Goal: Task Accomplishment & Management: Manage account settings

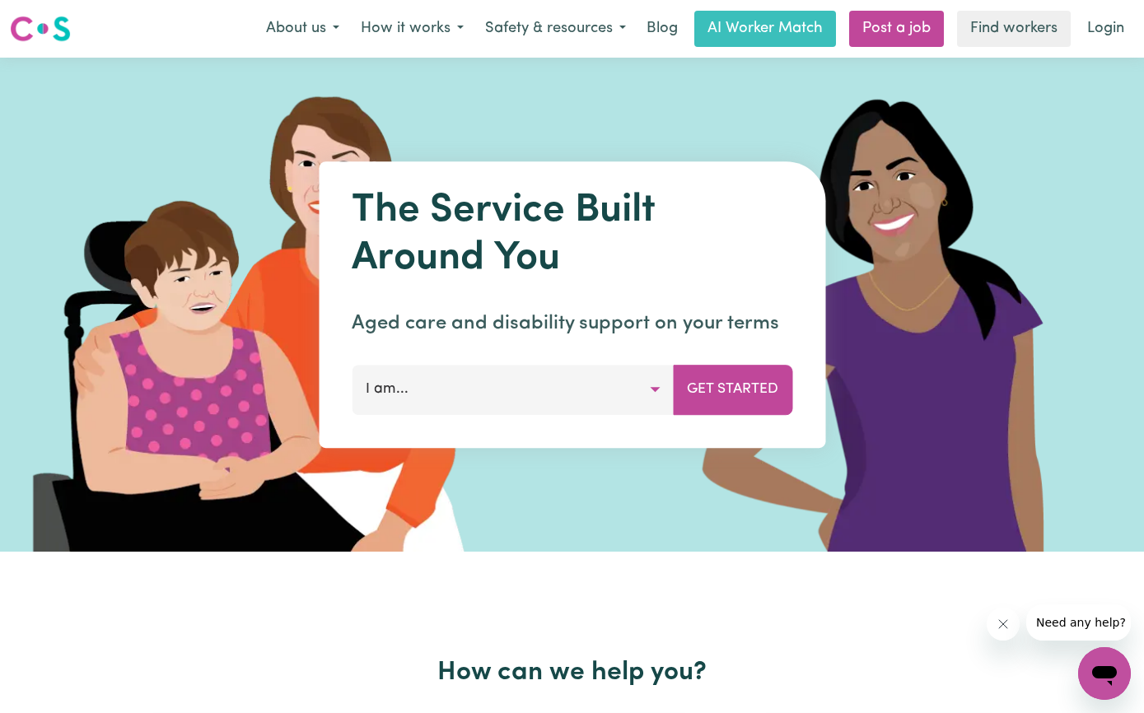
click at [419, 42] on button "How it works" at bounding box center [412, 29] width 124 height 35
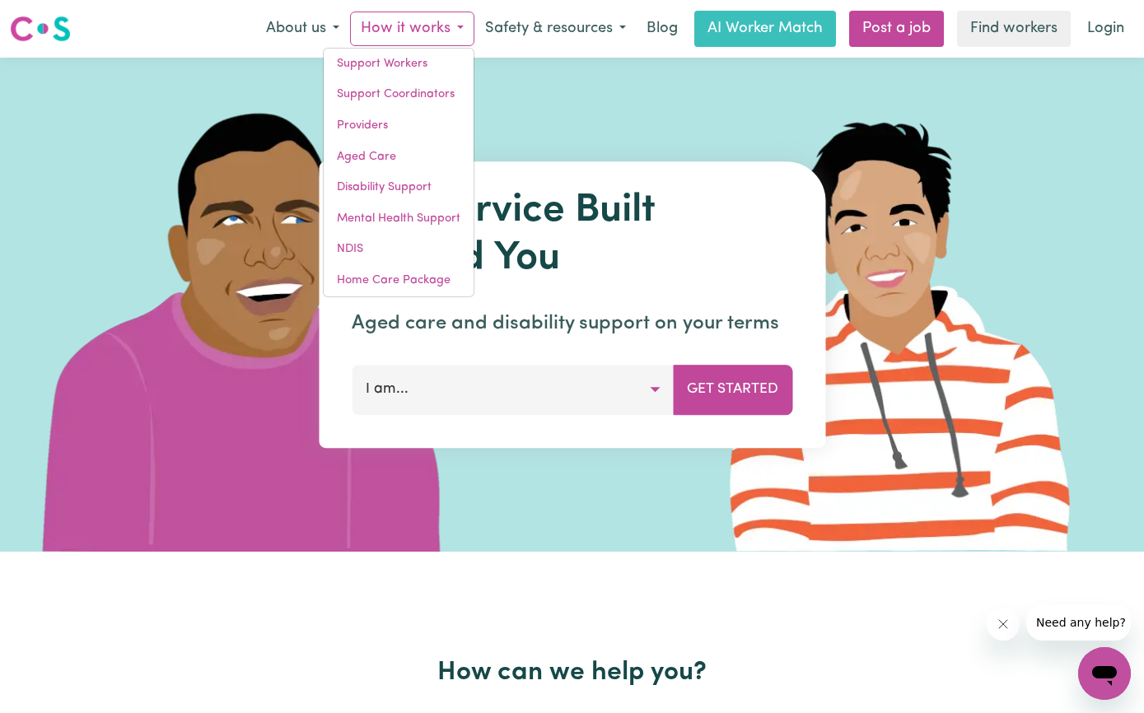
click at [355, 72] on link "Support Workers" at bounding box center [399, 64] width 150 height 31
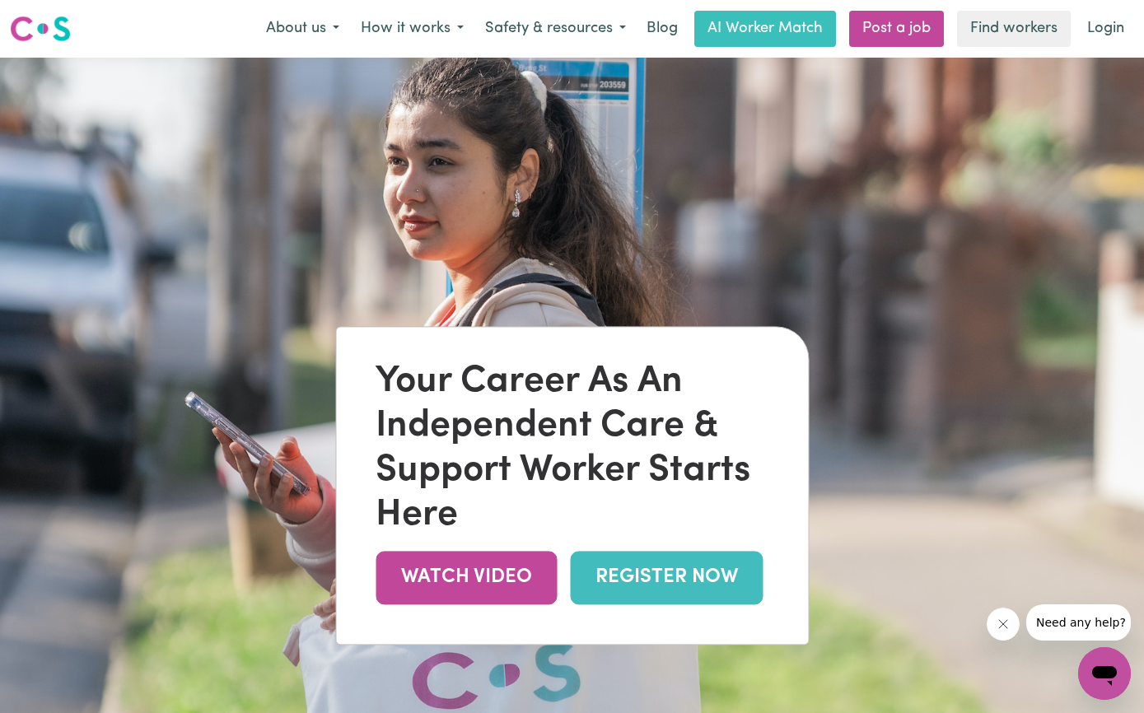
click at [671, 570] on link "REGISTER NOW" at bounding box center [666, 578] width 193 height 54
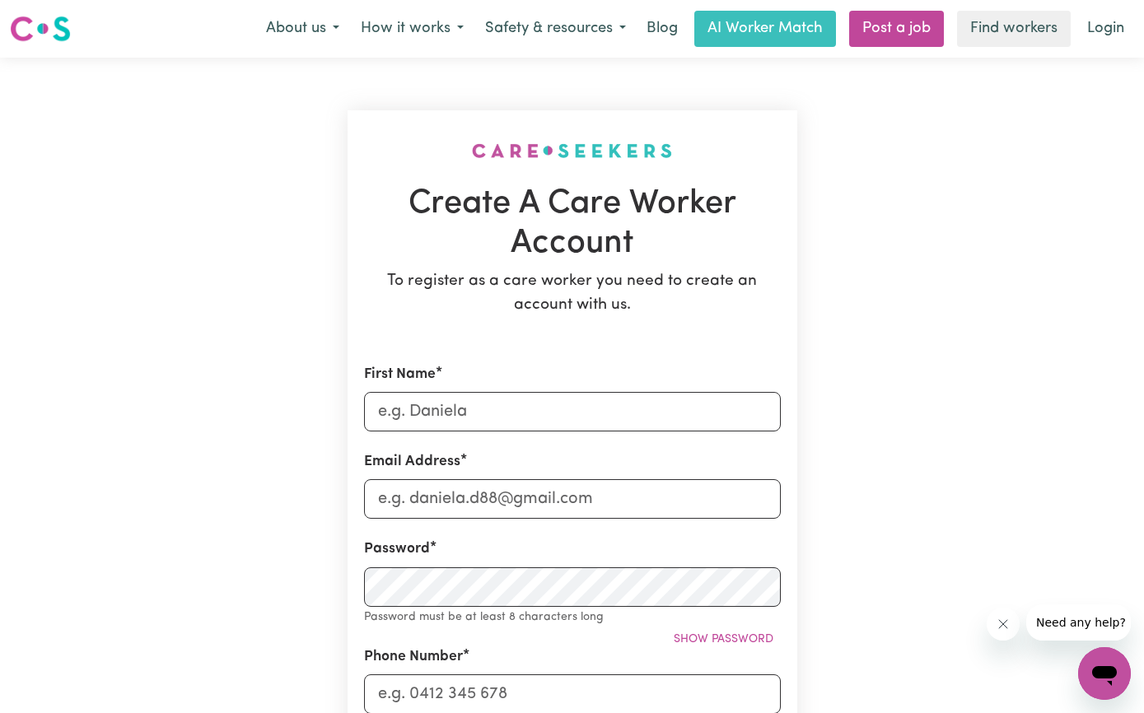
click at [1106, 26] on link "Login" at bounding box center [1106, 29] width 57 height 36
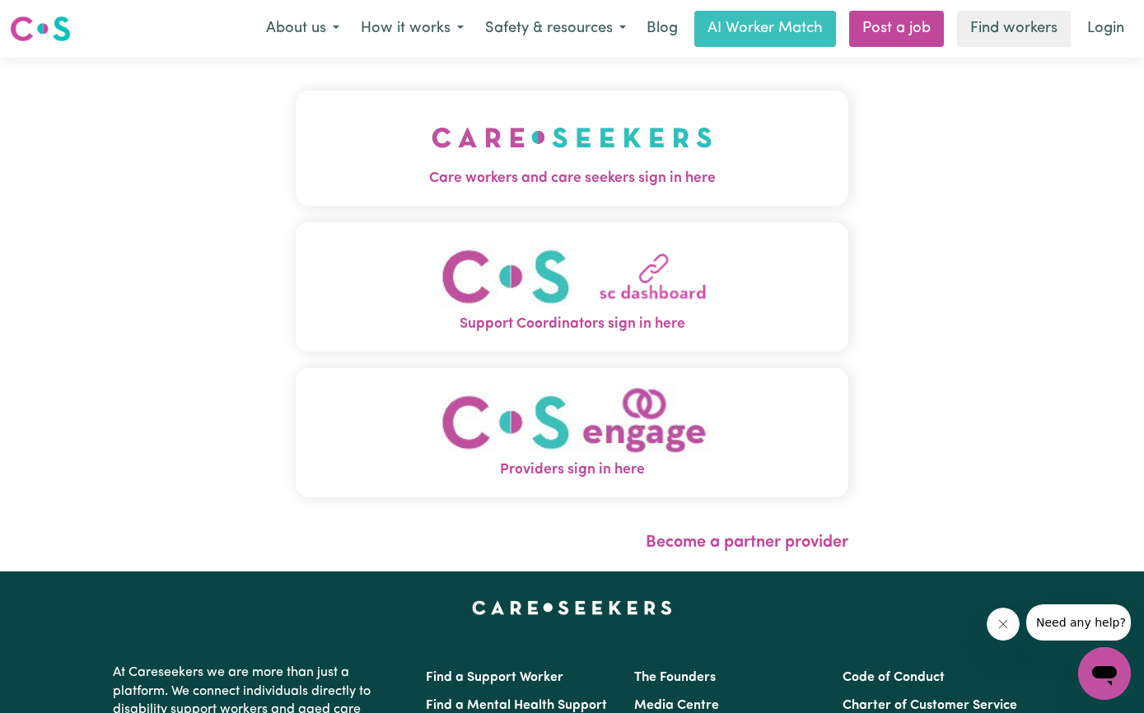
click at [759, 431] on button "Providers sign in here" at bounding box center [572, 432] width 553 height 129
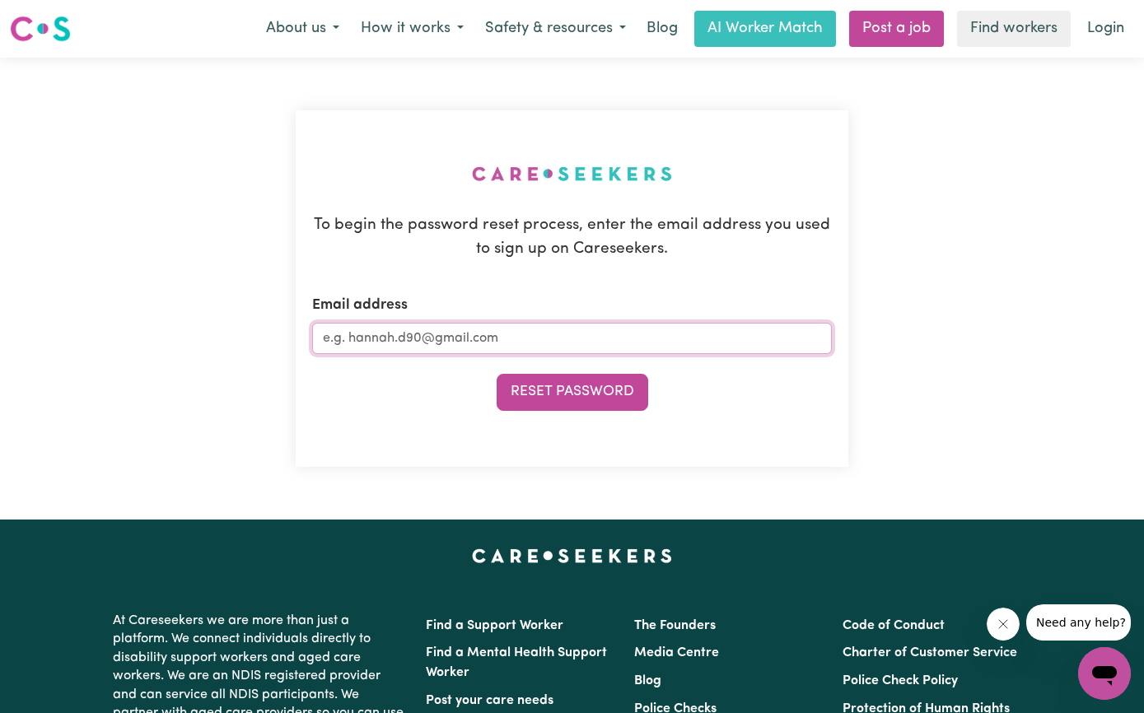
click at [783, 337] on input "Email address" at bounding box center [572, 338] width 520 height 31
type input "[EMAIL_ADDRESS][PERSON_NAME][DOMAIN_NAME]"
click at [626, 393] on button "Reset Password" at bounding box center [573, 392] width 152 height 36
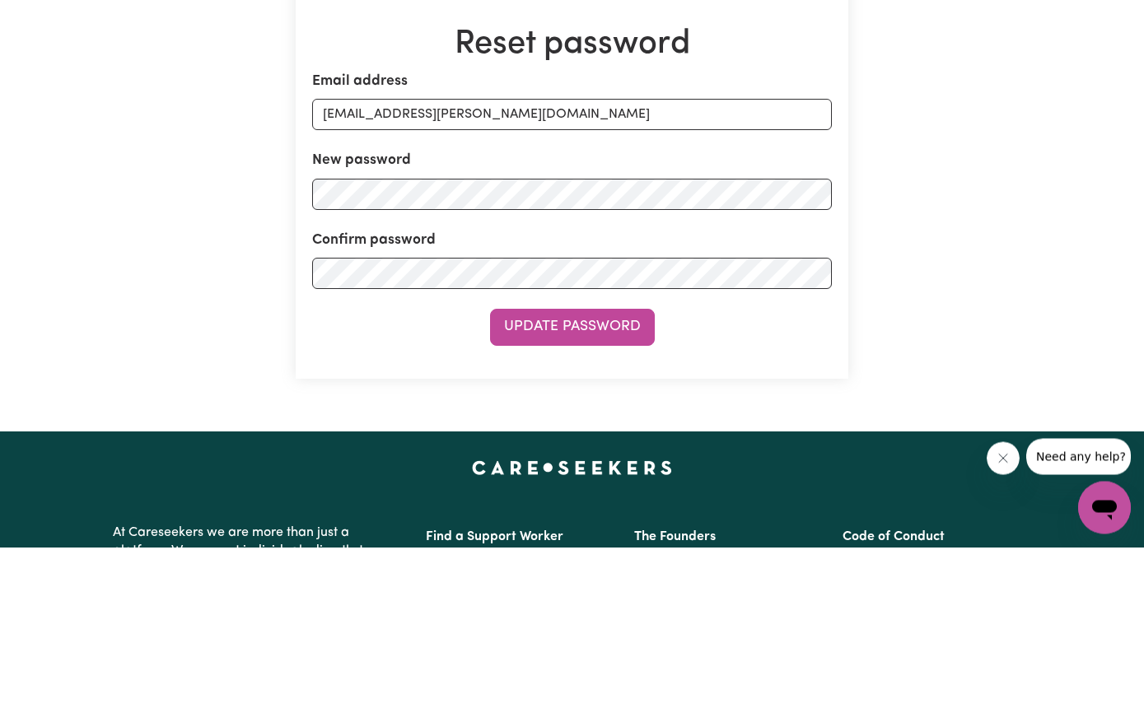
click at [630, 475] on button "Update Password" at bounding box center [572, 493] width 165 height 36
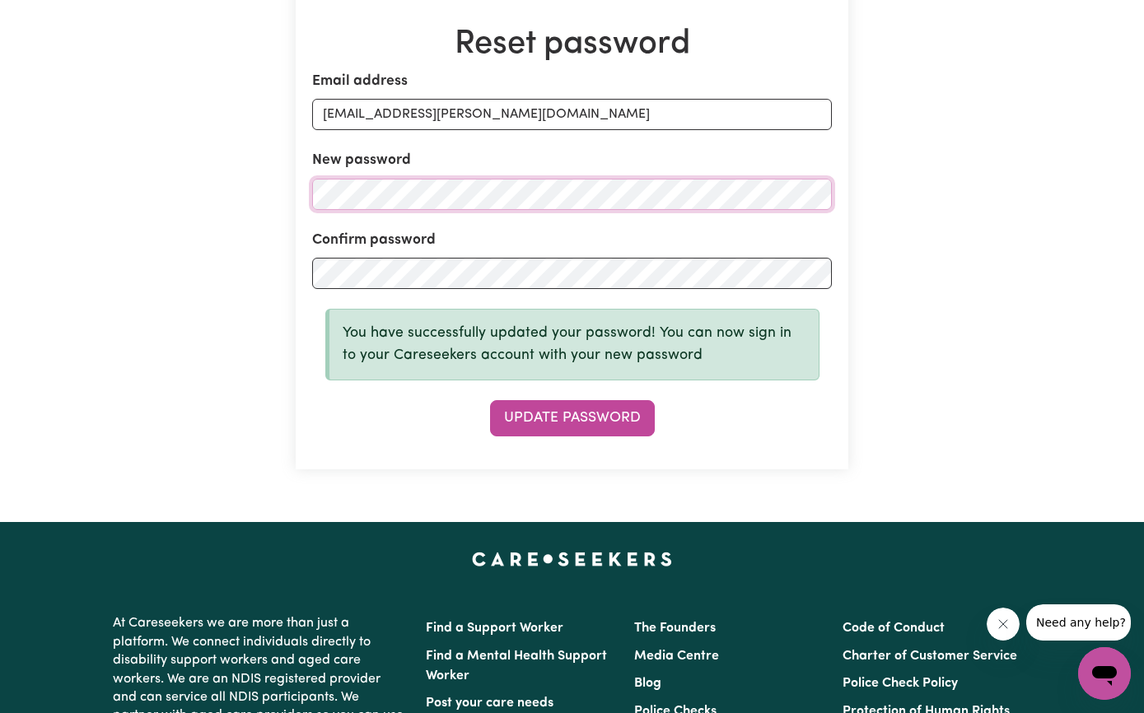
scroll to position [166, 0]
click at [615, 427] on button "Update Password" at bounding box center [572, 419] width 165 height 36
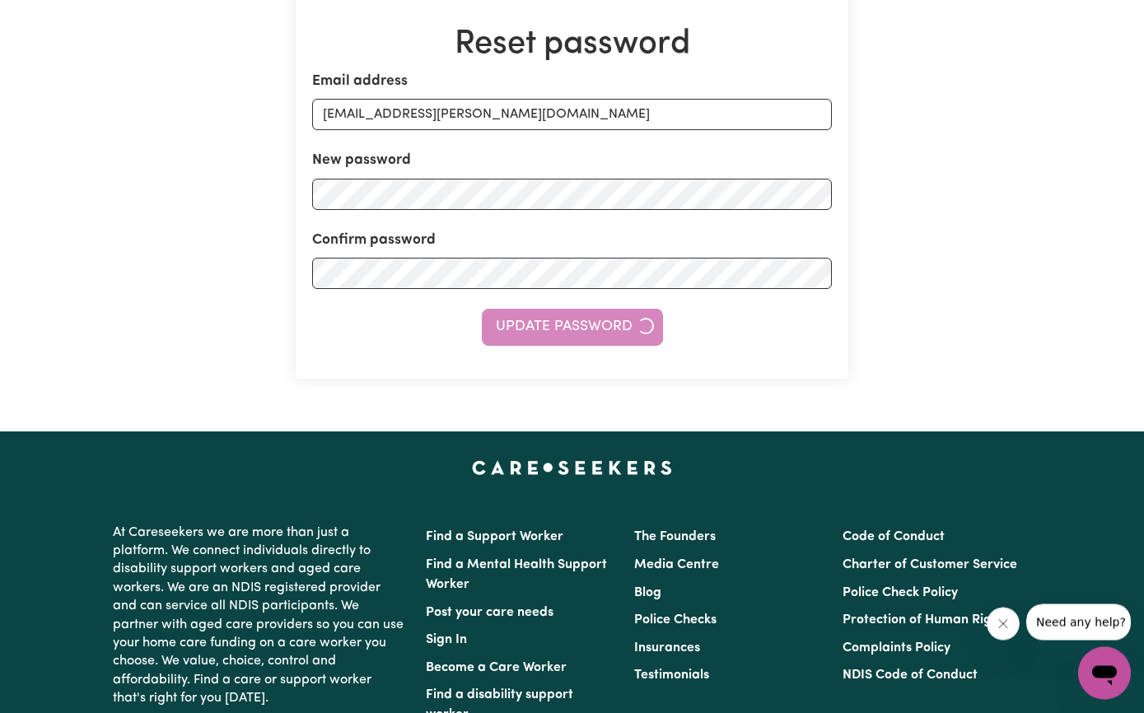
scroll to position [166, 0]
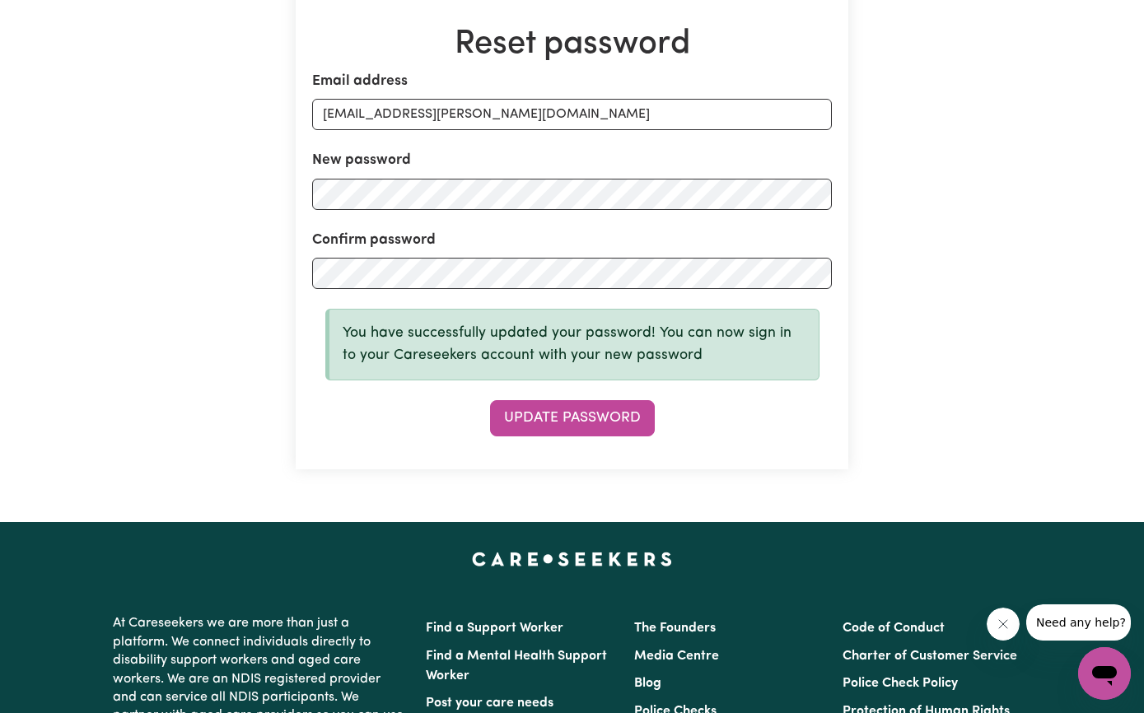
click at [635, 430] on button "Update Password" at bounding box center [572, 418] width 165 height 36
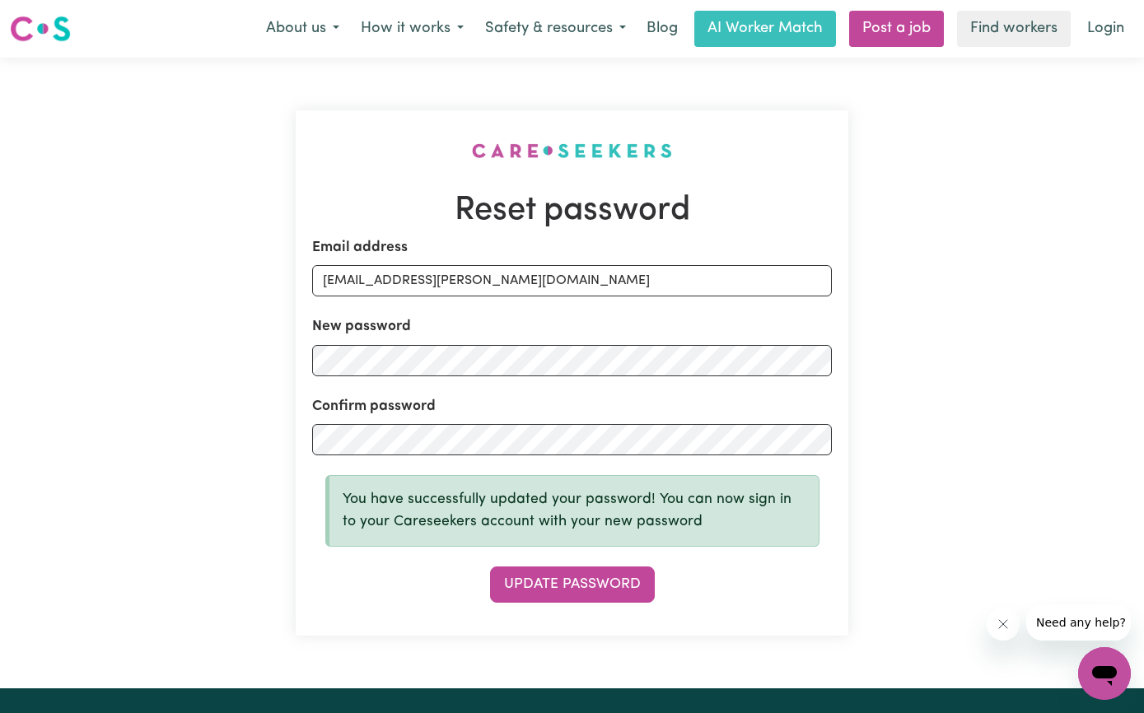
click at [1100, 31] on link "Login" at bounding box center [1106, 29] width 57 height 36
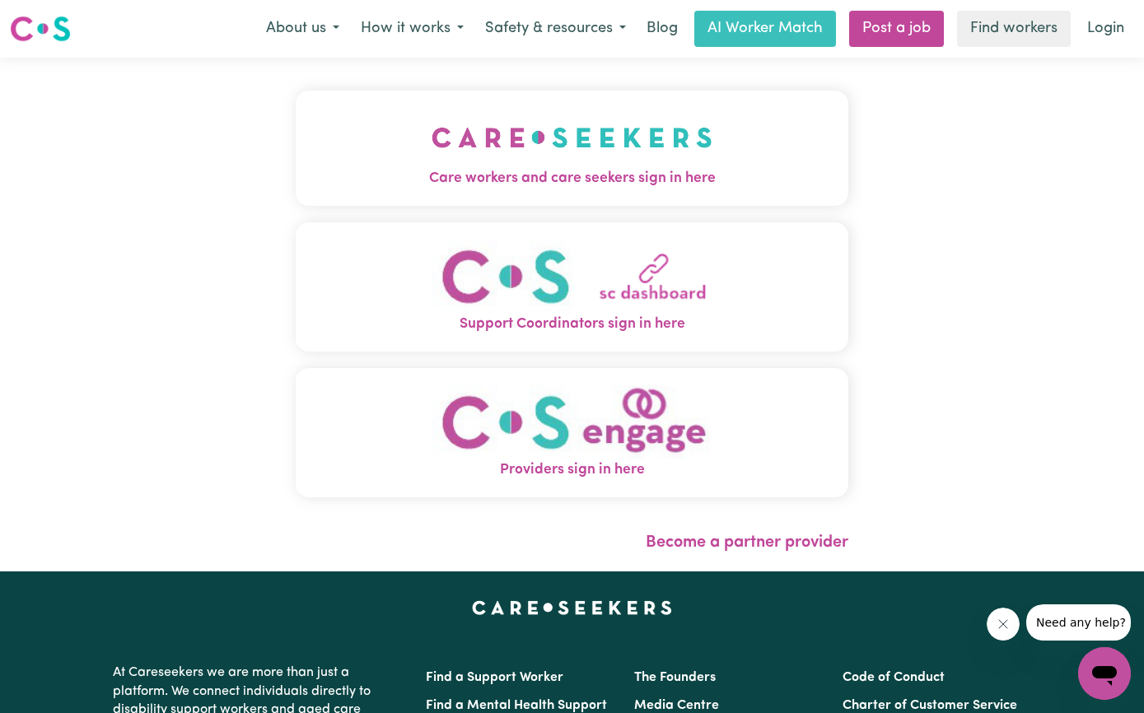
click at [727, 456] on button "Providers sign in here" at bounding box center [572, 432] width 553 height 129
click at [710, 141] on img "Care workers and care seekers sign in here" at bounding box center [572, 137] width 281 height 61
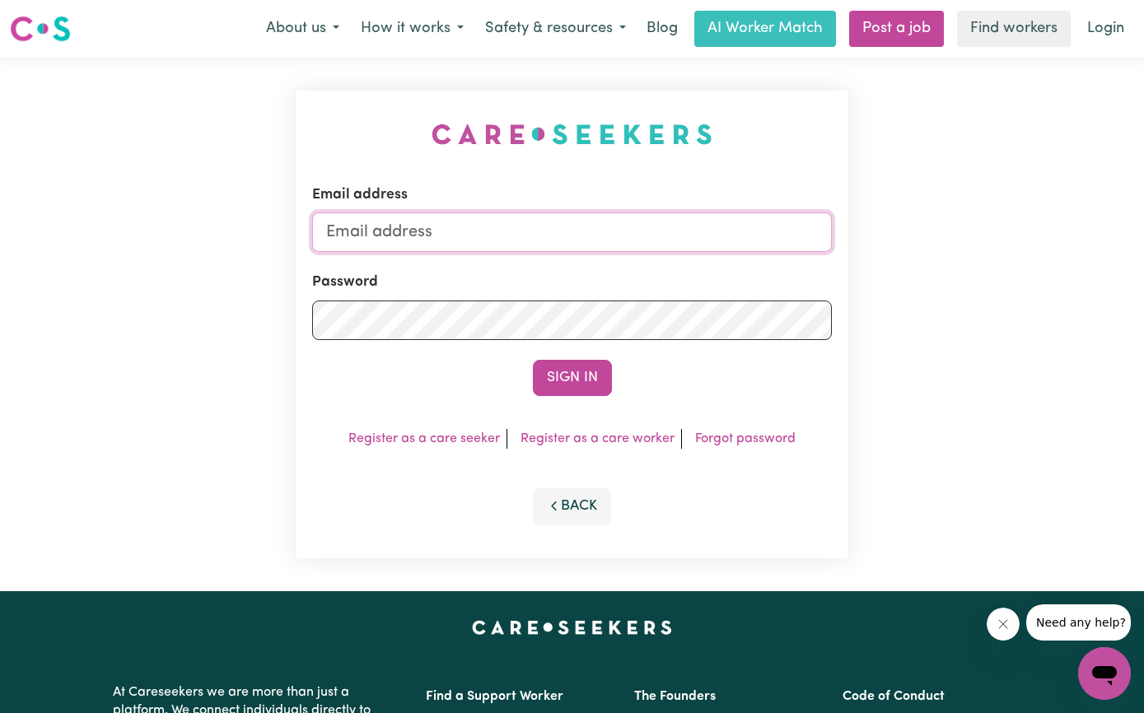
click at [726, 228] on input "Email address" at bounding box center [572, 233] width 520 height 40
type input "luke.harrop.lh@gmail.com"
click at [572, 377] on button "Sign In" at bounding box center [572, 378] width 79 height 36
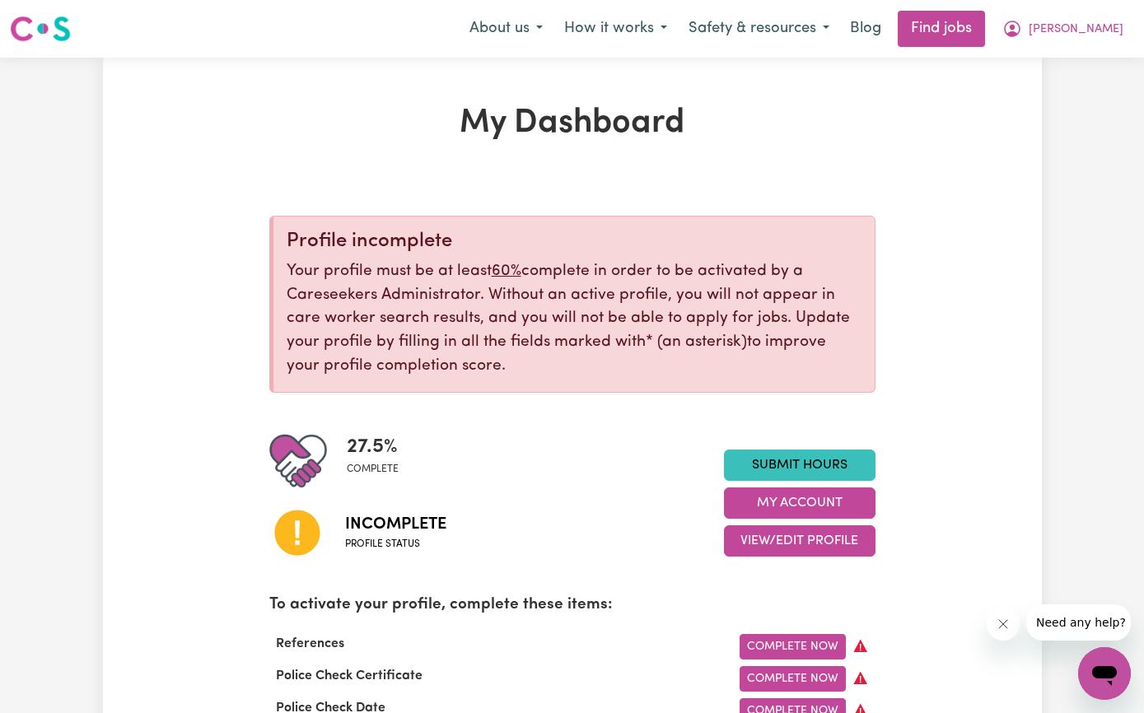
click at [839, 545] on button "View/Edit Profile" at bounding box center [800, 541] width 152 height 31
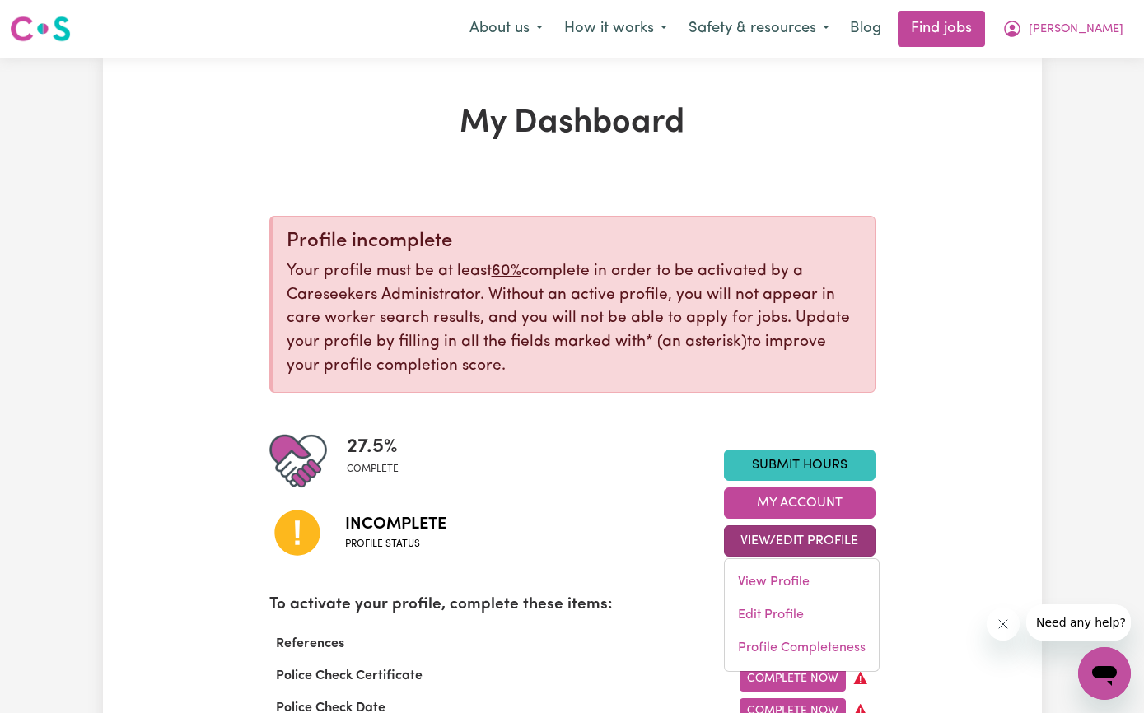
click at [802, 616] on link "Edit Profile" at bounding box center [802, 615] width 154 height 33
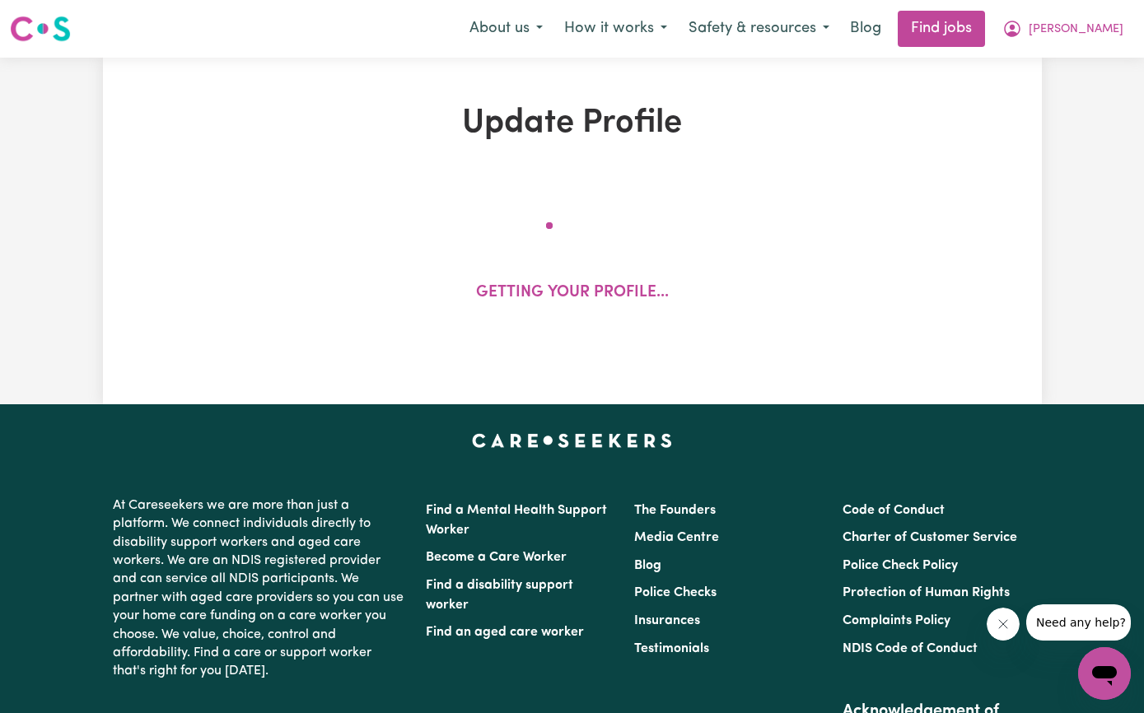
select select "male"
select select "Australian Citizen"
select select "Studying a healthcare related degree or qualification"
select select "50"
select select "60"
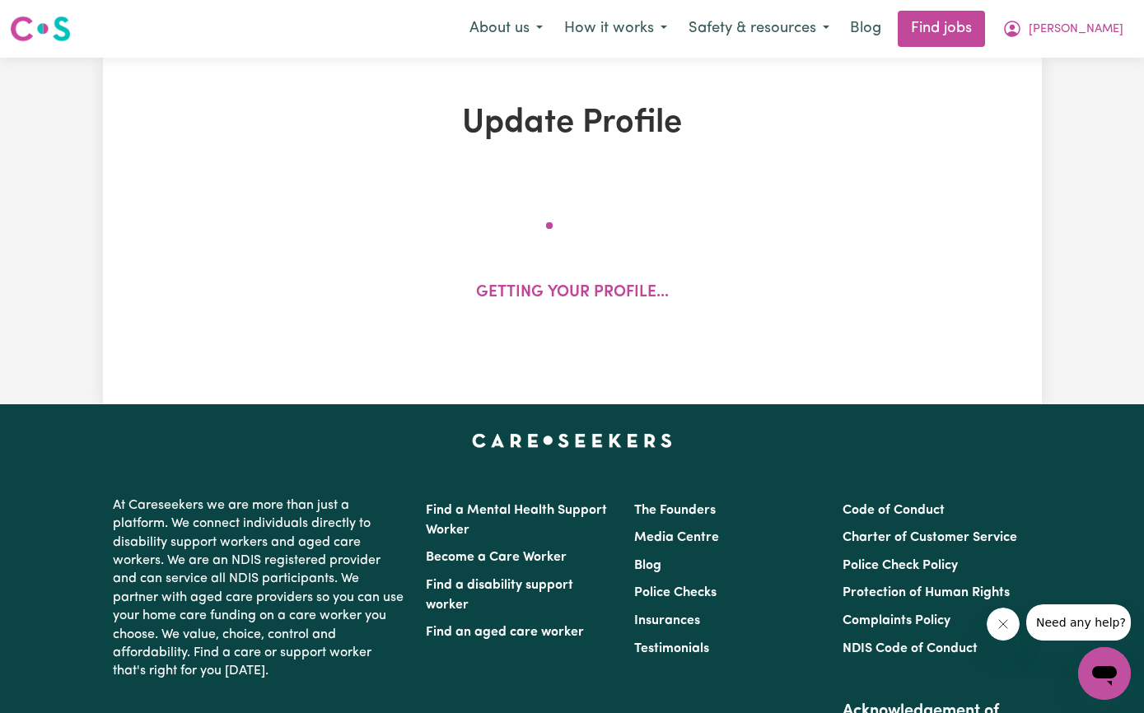
select select "75"
select select "100"
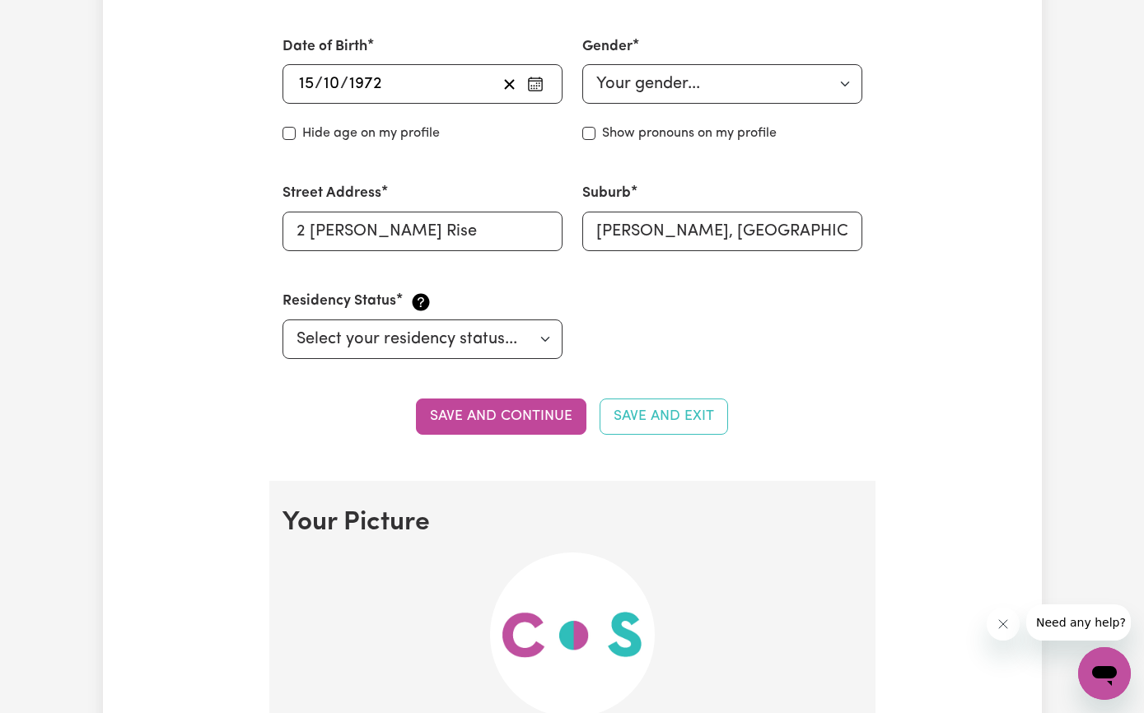
scroll to position [696, 0]
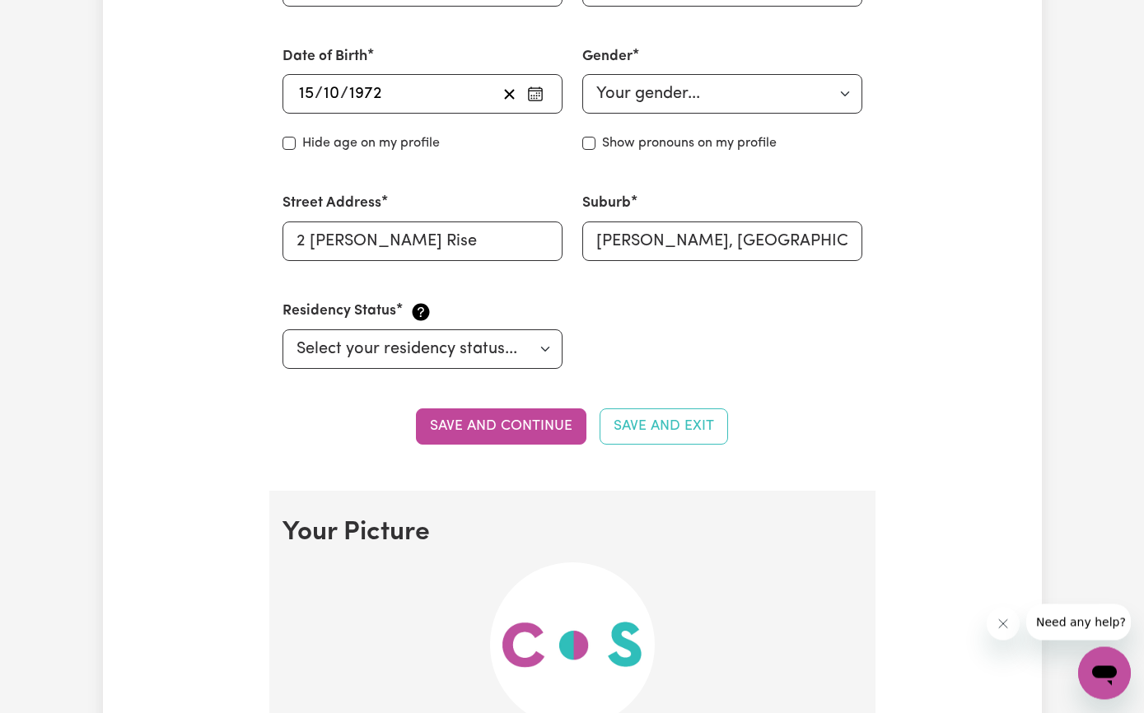
click at [569, 428] on button "Save and continue" at bounding box center [501, 427] width 171 height 36
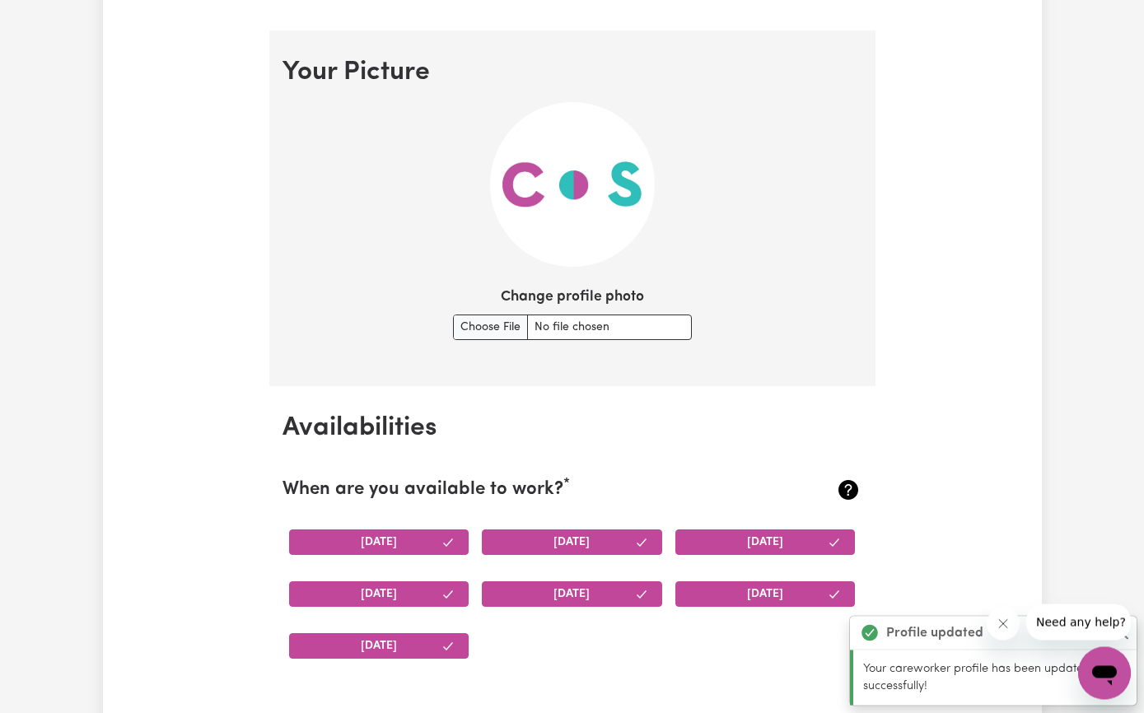
scroll to position [1183, 0]
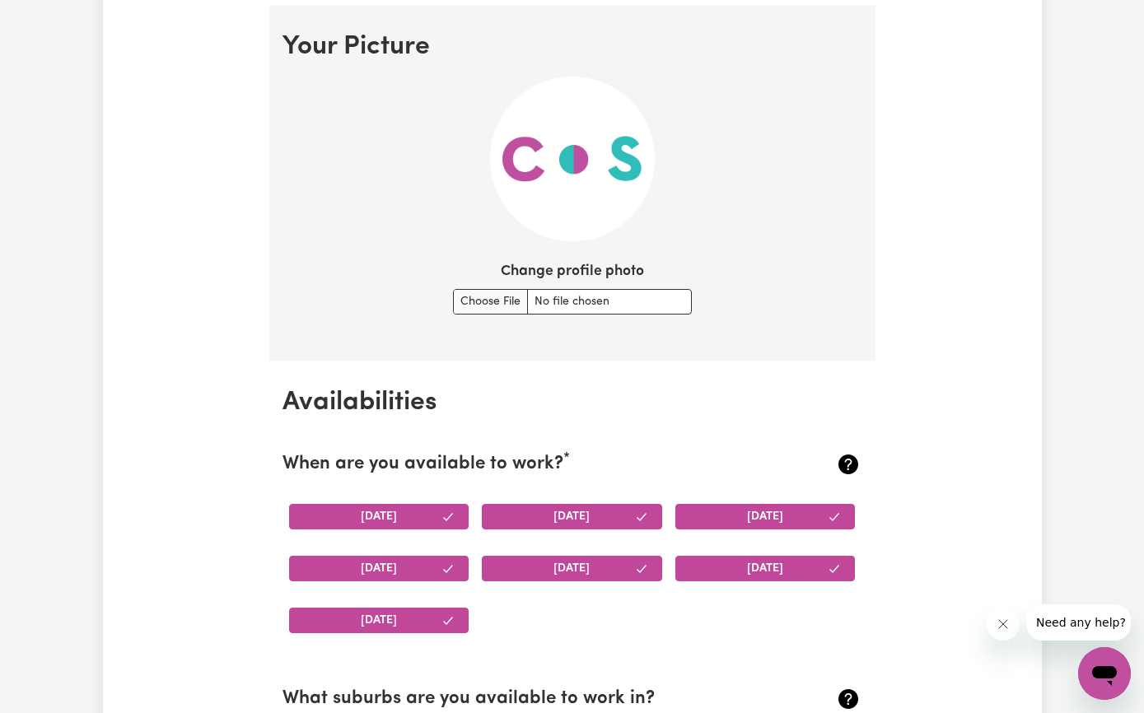
click at [456, 302] on input "Change profile photo" at bounding box center [572, 302] width 239 height 26
click at [671, 301] on input "Change profile photo" at bounding box center [572, 302] width 239 height 26
click at [462, 292] on input "Change profile photo" at bounding box center [572, 302] width 239 height 26
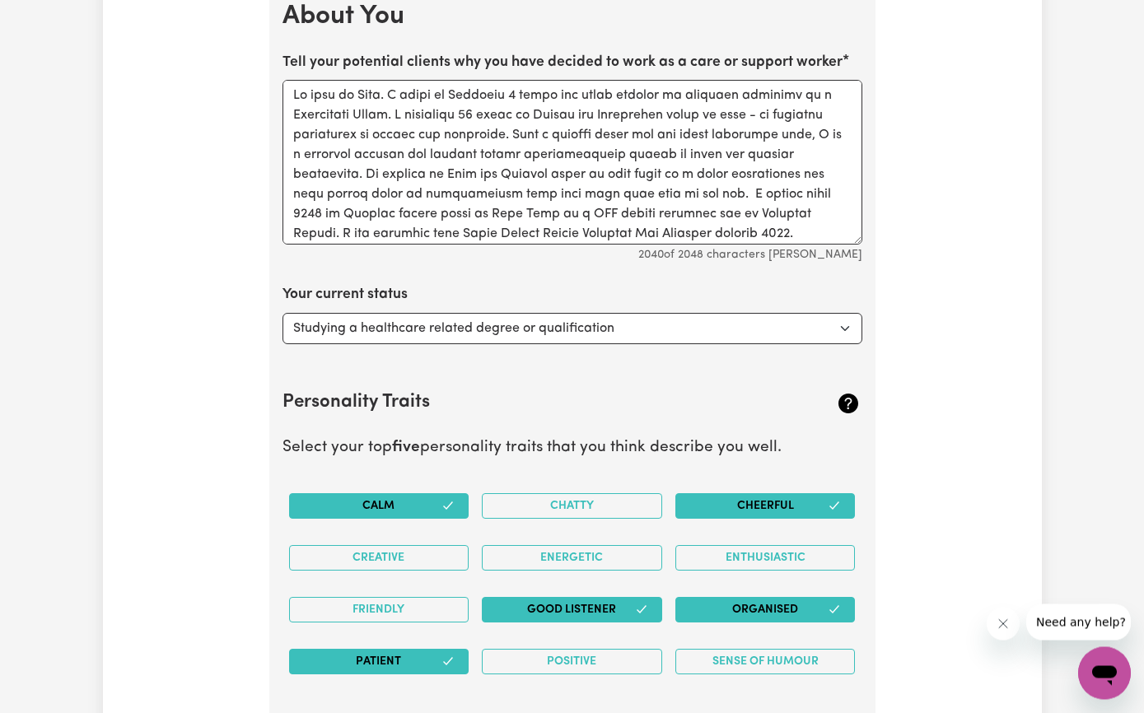
scroll to position [2394, 0]
click at [845, 328] on select "Select... Studying a healthcare related degree or qualification Studying a non-…" at bounding box center [573, 328] width 580 height 31
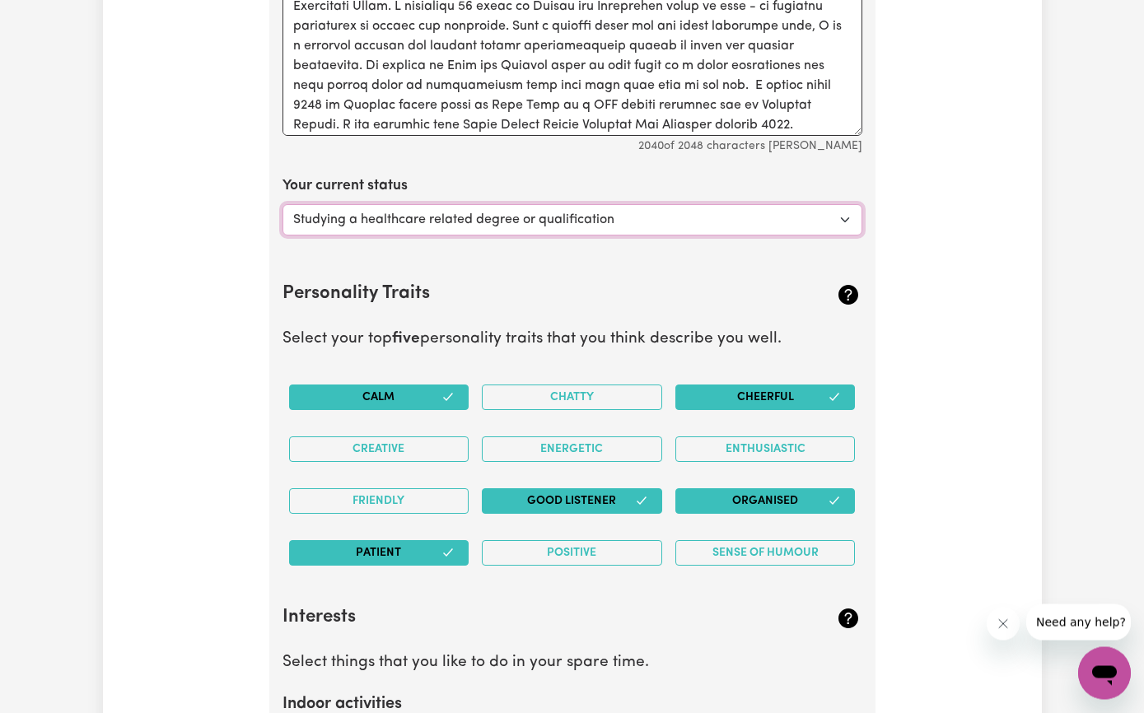
scroll to position [2504, 0]
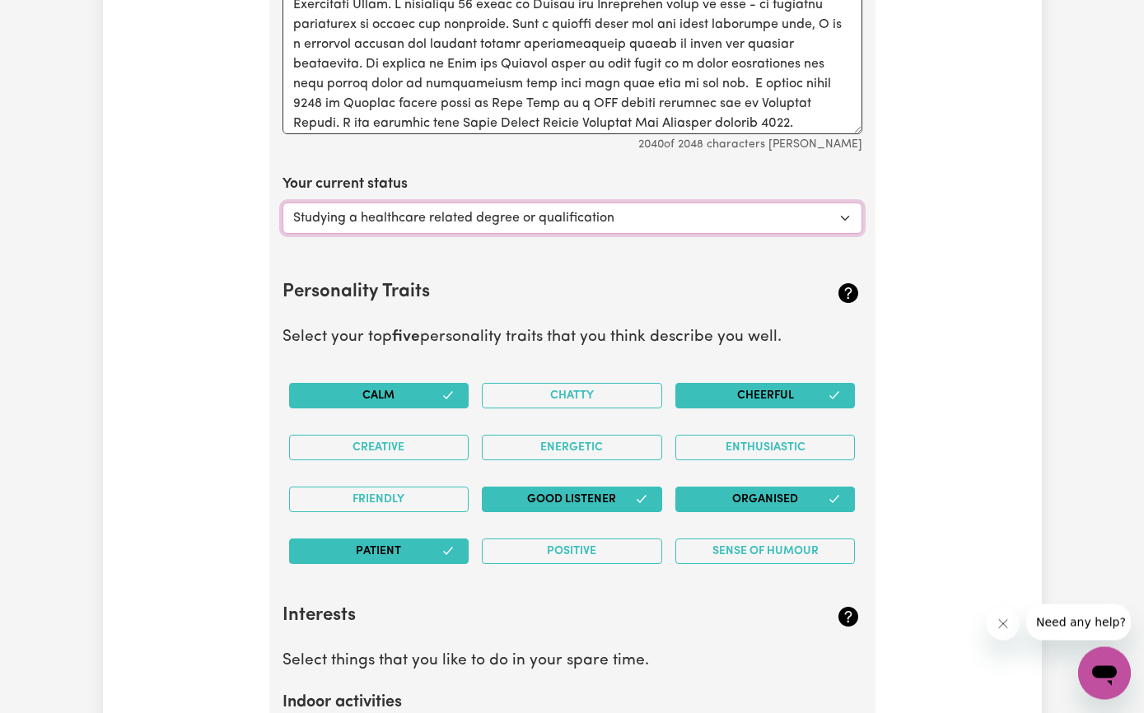
click at [842, 208] on select "Select... Studying a healthcare related degree or qualification Studying a non-…" at bounding box center [573, 218] width 580 height 31
select select "Embarking on a career change into the care industry"
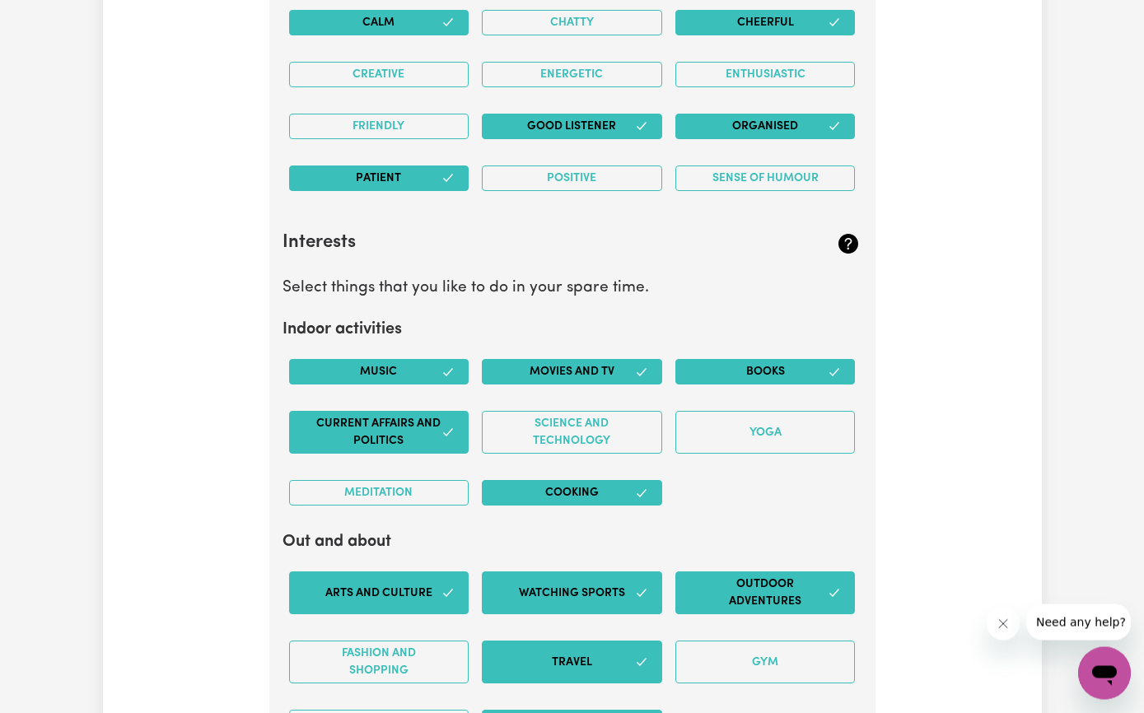
scroll to position [2878, 0]
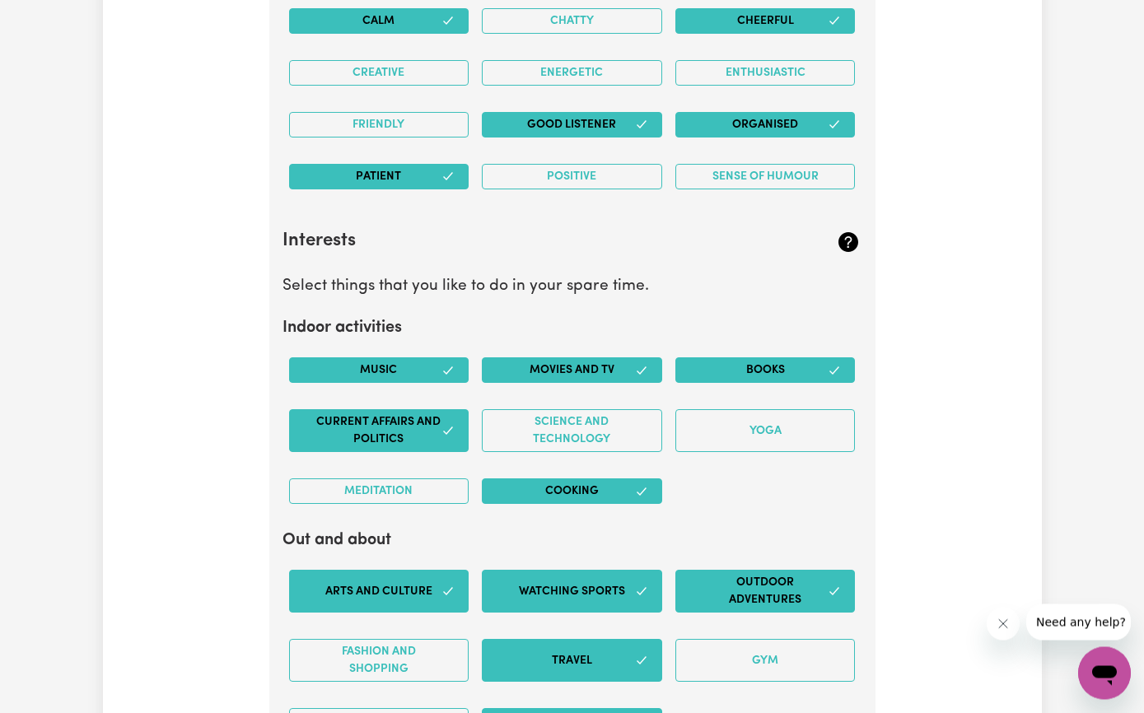
click at [335, 490] on button "Meditation" at bounding box center [379, 492] width 180 height 26
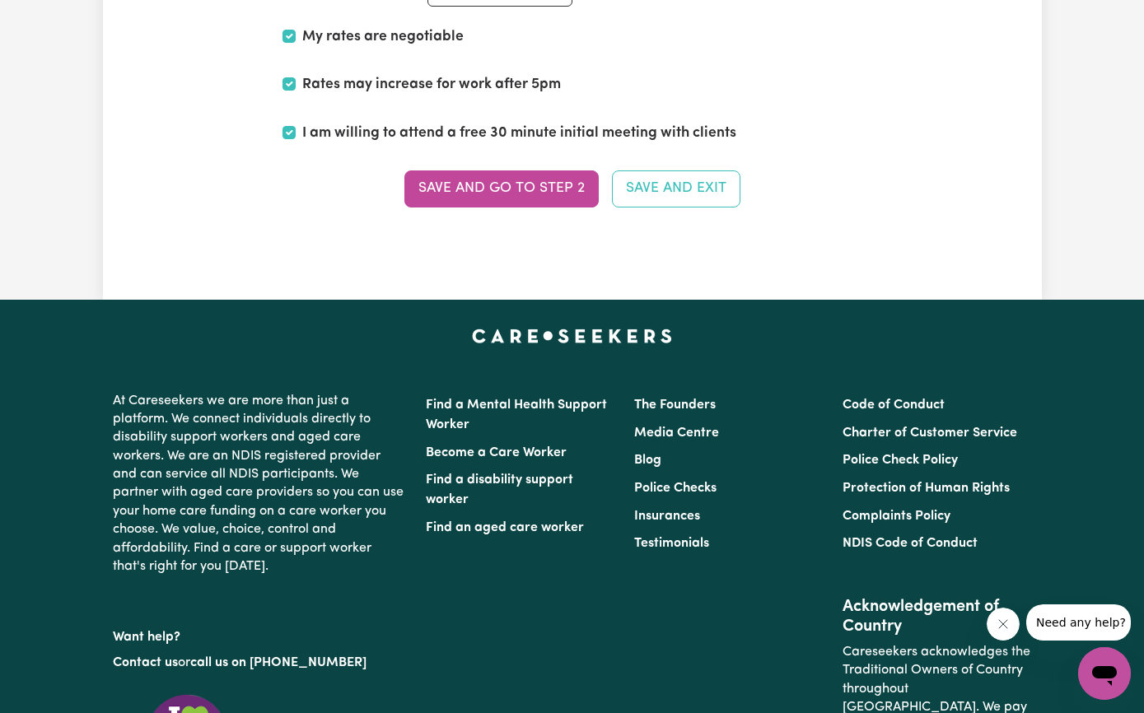
scroll to position [4295, 0]
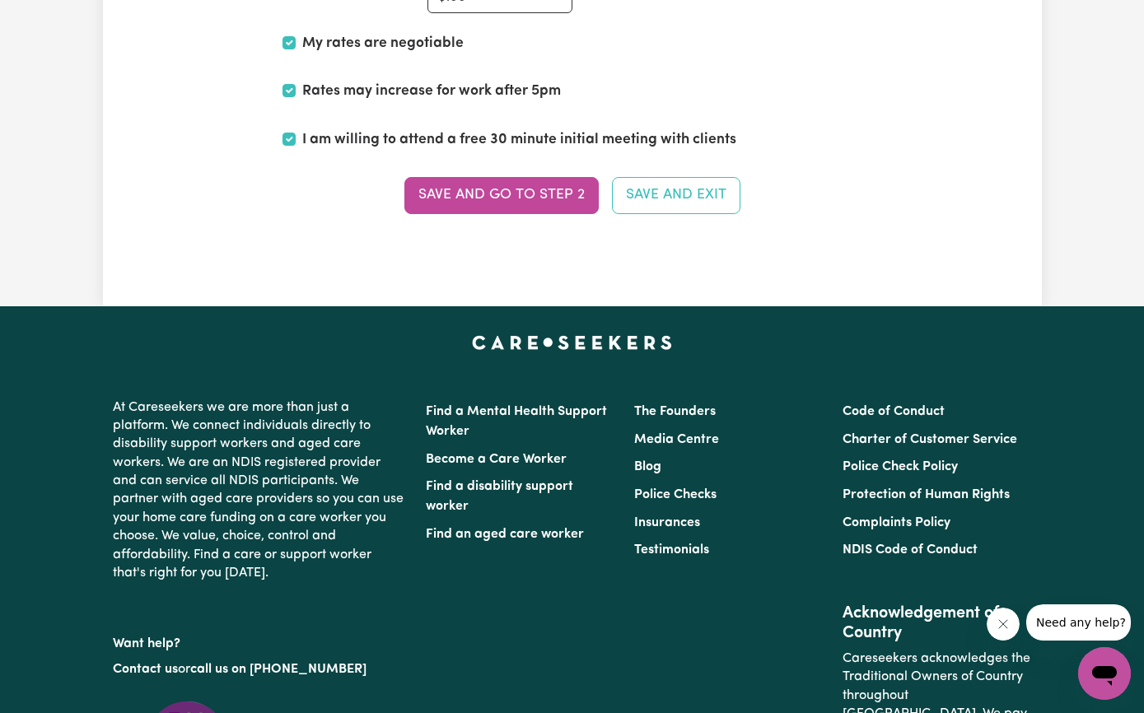
click at [579, 186] on button "Save and go to Step 2" at bounding box center [501, 195] width 194 height 36
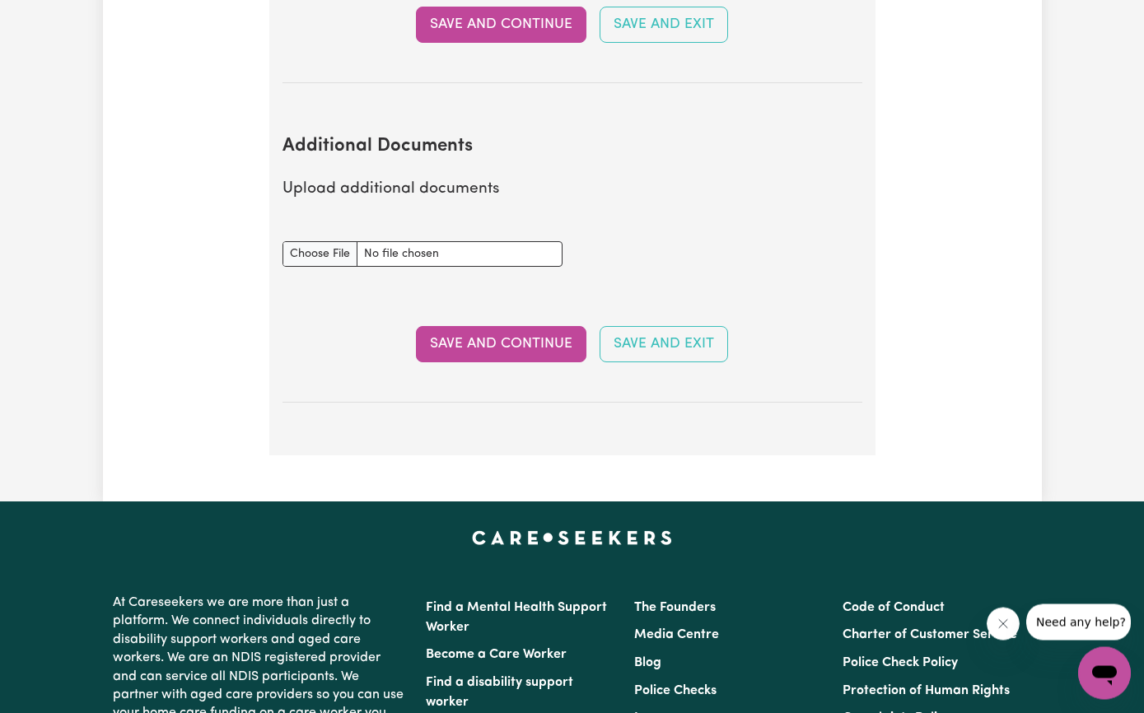
scroll to position [2796, 0]
click at [318, 241] on input "Additional Documents document" at bounding box center [423, 254] width 280 height 26
type input "C:\fakepath\Ahpra - My registrations.pdf"
click at [315, 241] on input "Additional Documents document" at bounding box center [423, 254] width 280 height 26
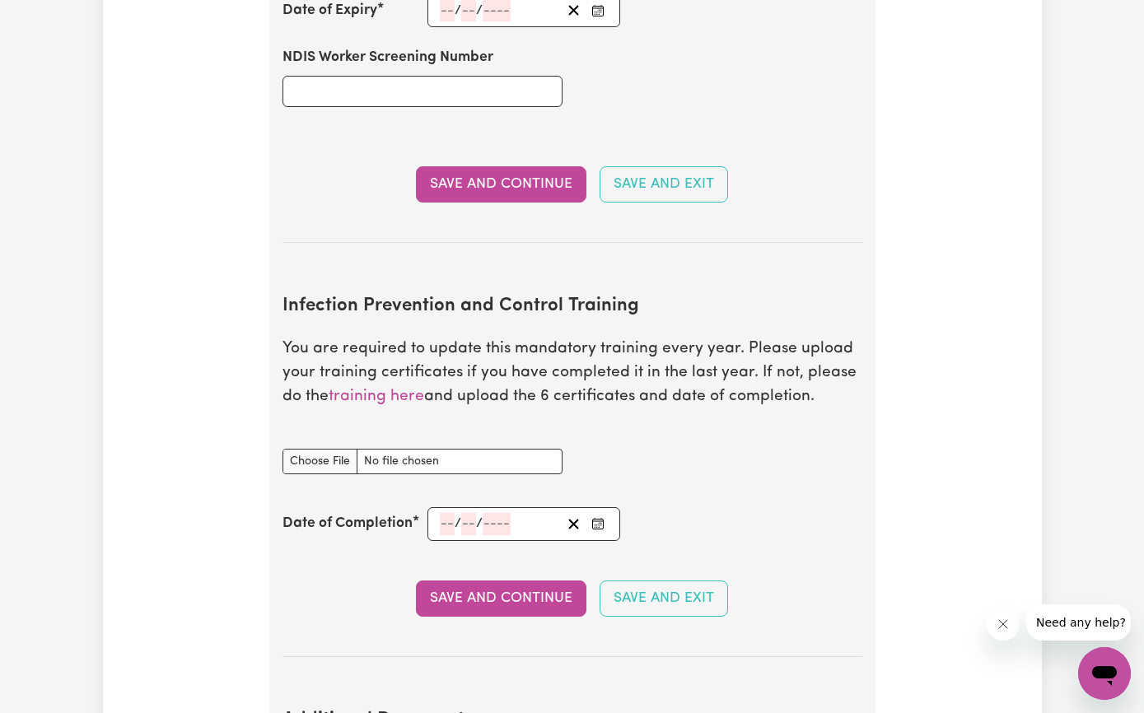
scroll to position [2220, 0]
click at [363, 407] on section "Infection Prevention and Control Training You are required to update this manda…" at bounding box center [573, 465] width 580 height 388
click at [367, 390] on link "training here" at bounding box center [377, 398] width 96 height 16
